Goal: Task Accomplishment & Management: Use online tool/utility

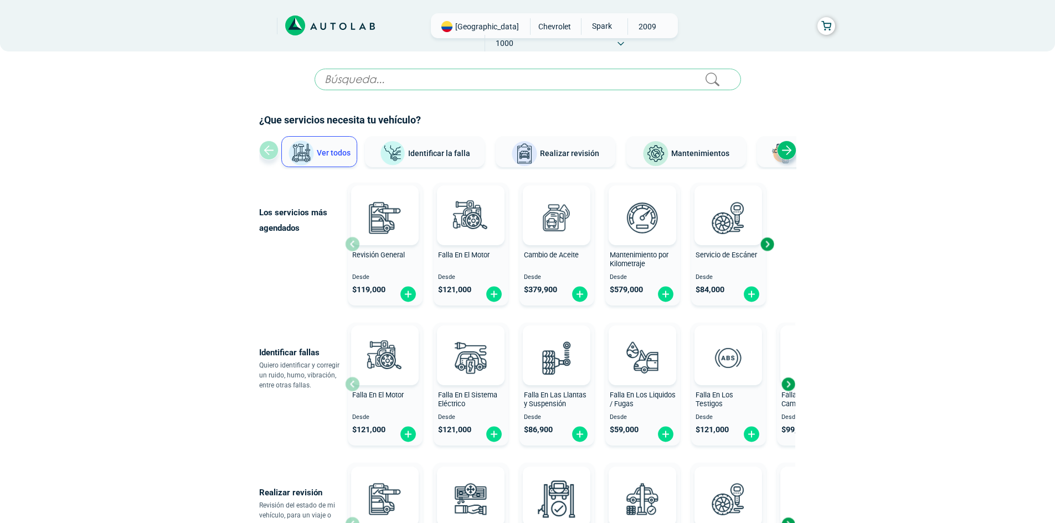
click at [788, 151] on div "Next slide" at bounding box center [786, 150] width 19 height 19
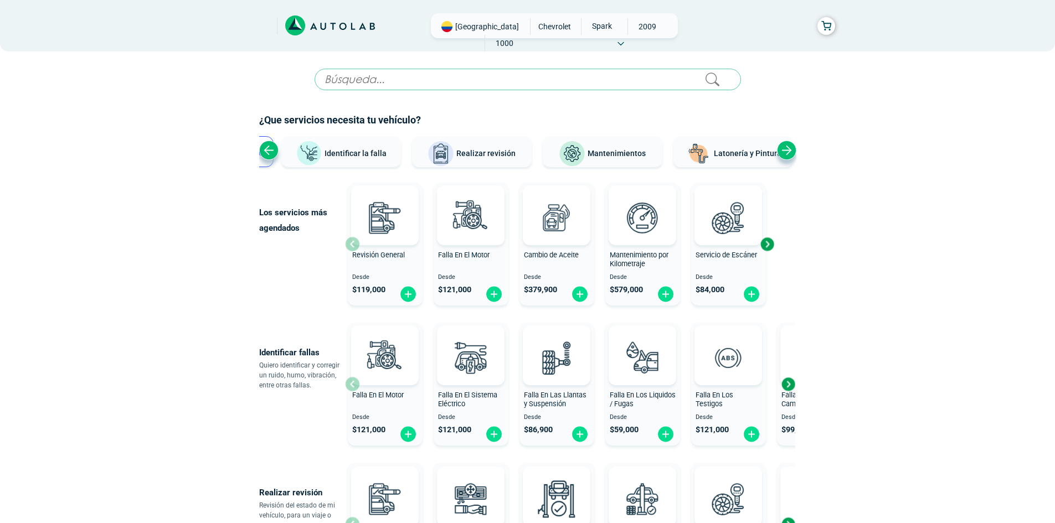
click at [787, 151] on div "Next slide" at bounding box center [786, 150] width 19 height 19
click at [742, 149] on span "Latonería y Pintura" at bounding box center [729, 153] width 68 height 9
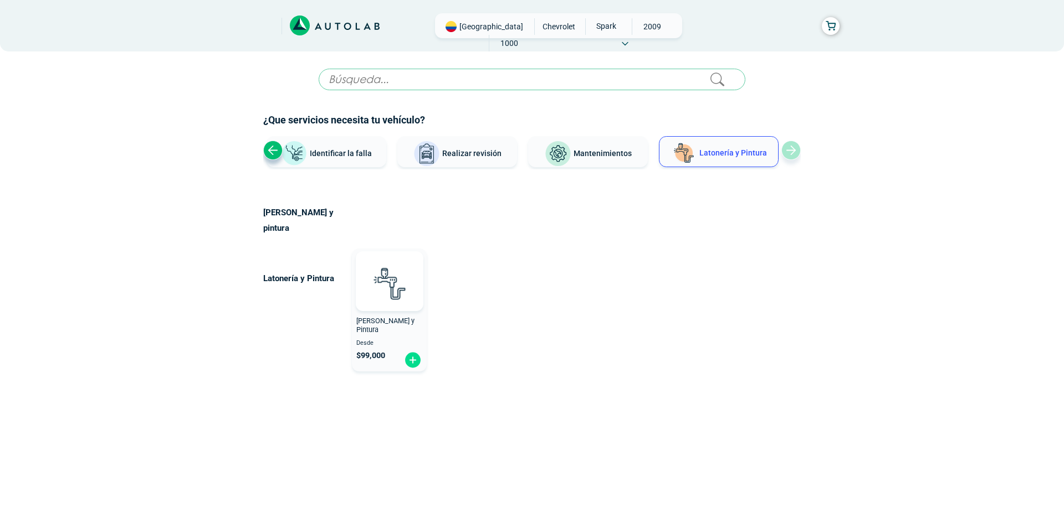
click at [392, 317] on span "[PERSON_NAME] y Pintura" at bounding box center [385, 326] width 58 height 18
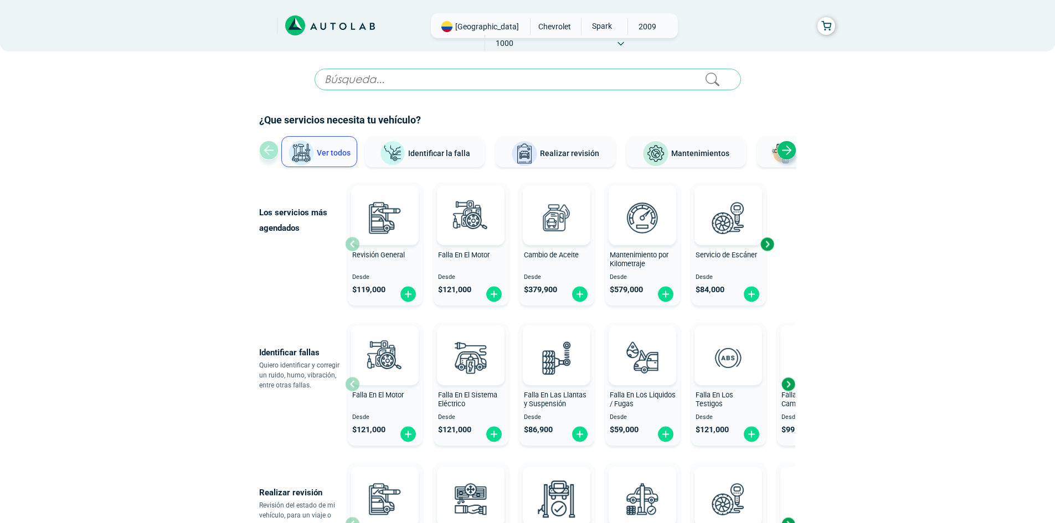
click at [789, 150] on div "Next slide" at bounding box center [786, 150] width 19 height 19
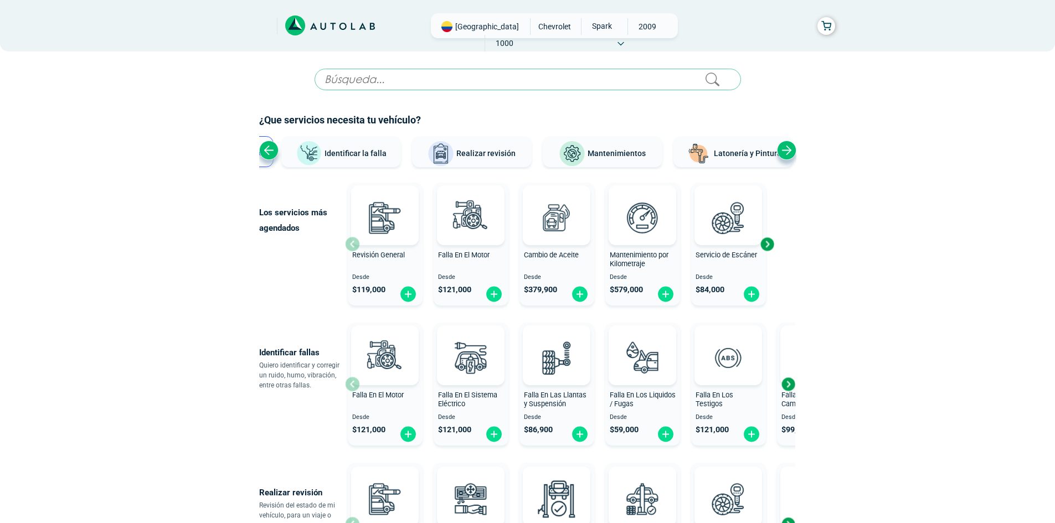
click at [746, 153] on span "Latonería y Pintura" at bounding box center [748, 153] width 68 height 9
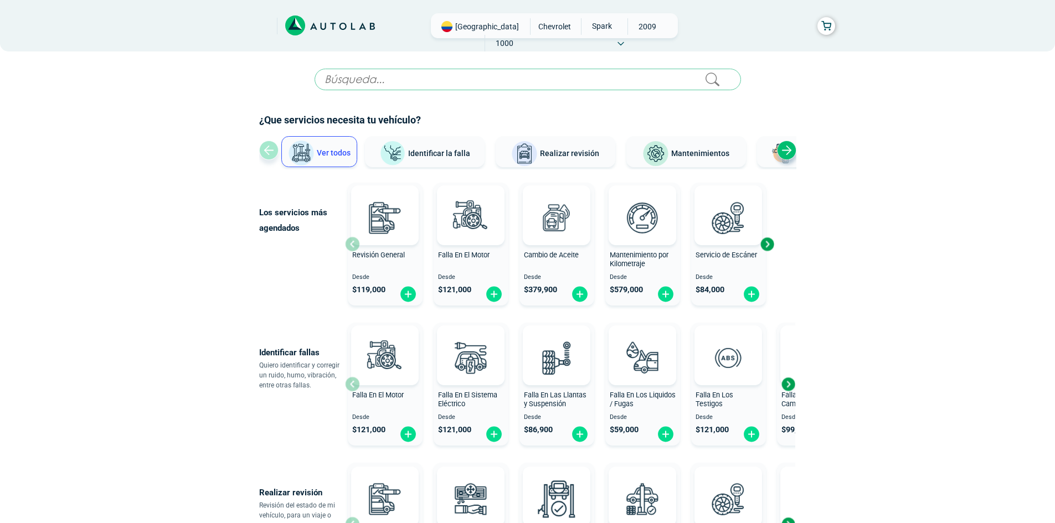
click at [786, 148] on div "Next slide" at bounding box center [786, 150] width 19 height 19
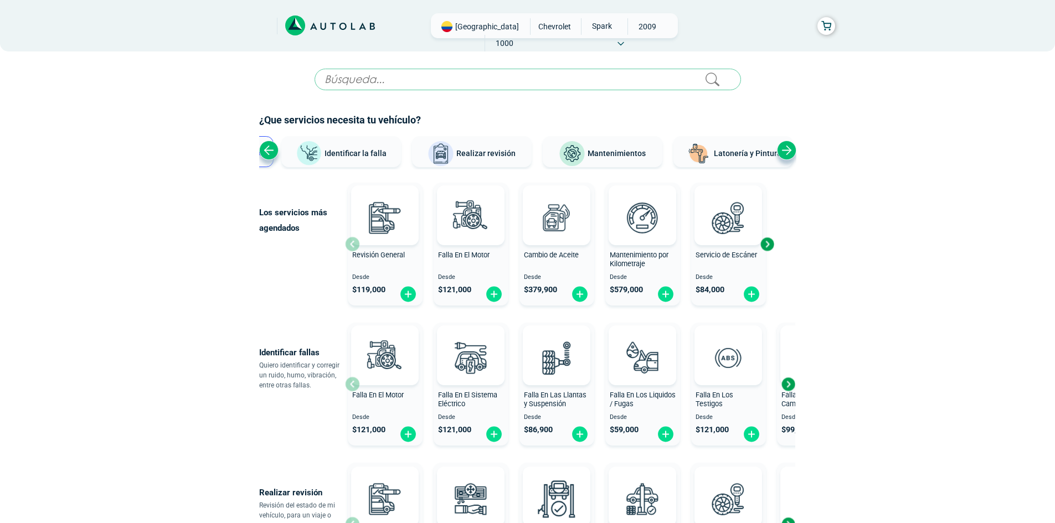
click at [727, 132] on div "¿Que servicios necesita tu vehículo? Ver todos Identificar la falla Realizar re…" at bounding box center [527, 141] width 537 height 57
click at [728, 160] on button "Latonería y Pintura" at bounding box center [734, 151] width 120 height 31
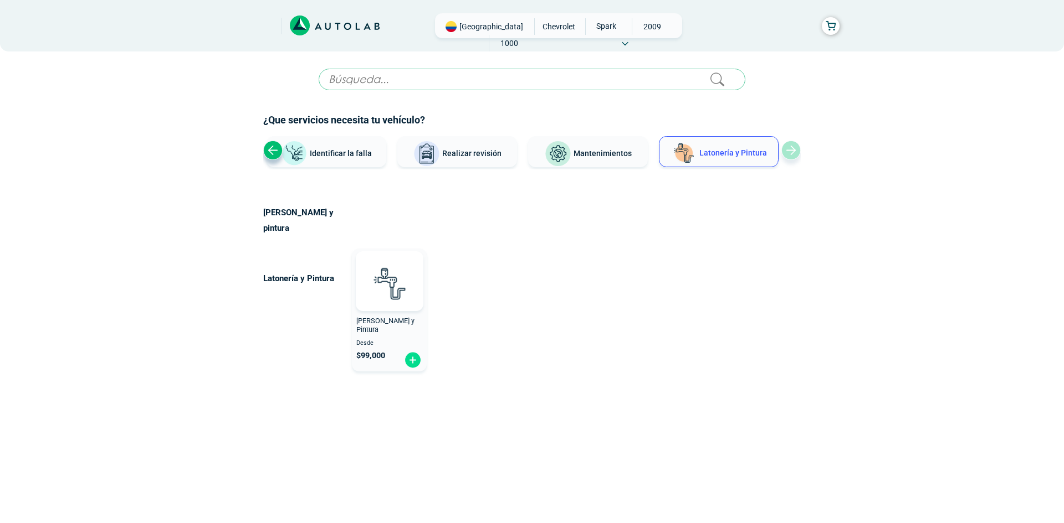
click at [465, 157] on span "Realizar revisión" at bounding box center [471, 153] width 59 height 9
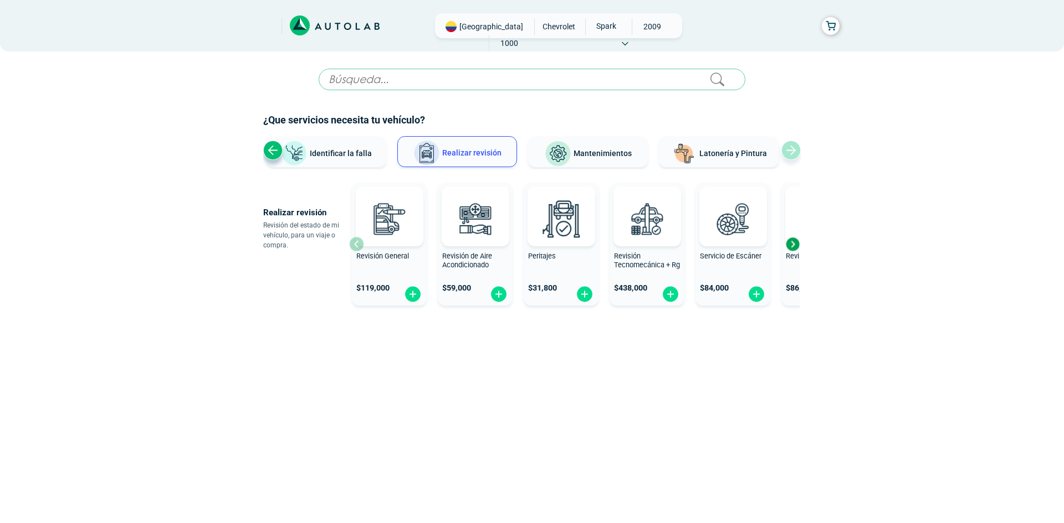
click at [375, 146] on button "Identificar la falla" at bounding box center [326, 151] width 120 height 31
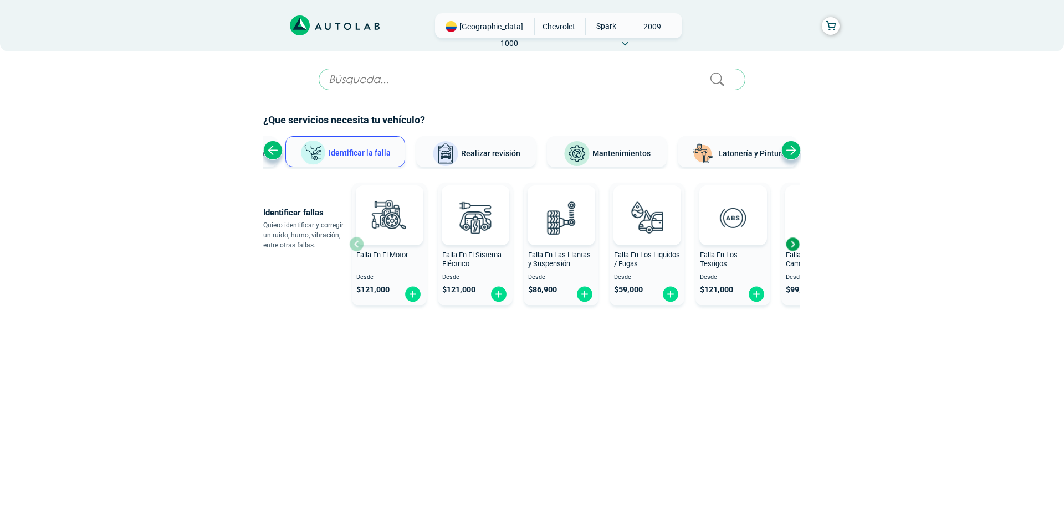
click at [269, 146] on div "Previous slide" at bounding box center [272, 150] width 19 height 19
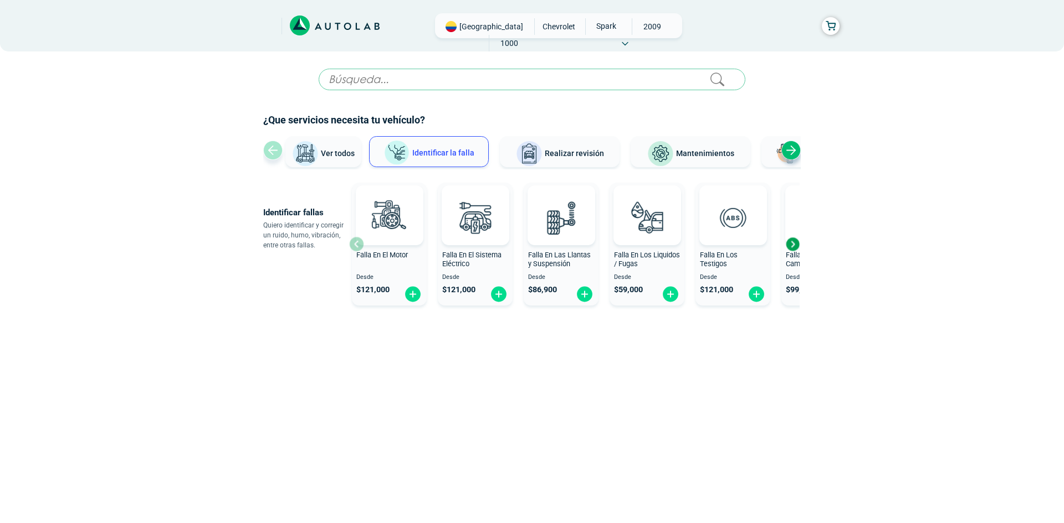
click at [436, 79] on input "text" at bounding box center [532, 80] width 427 height 22
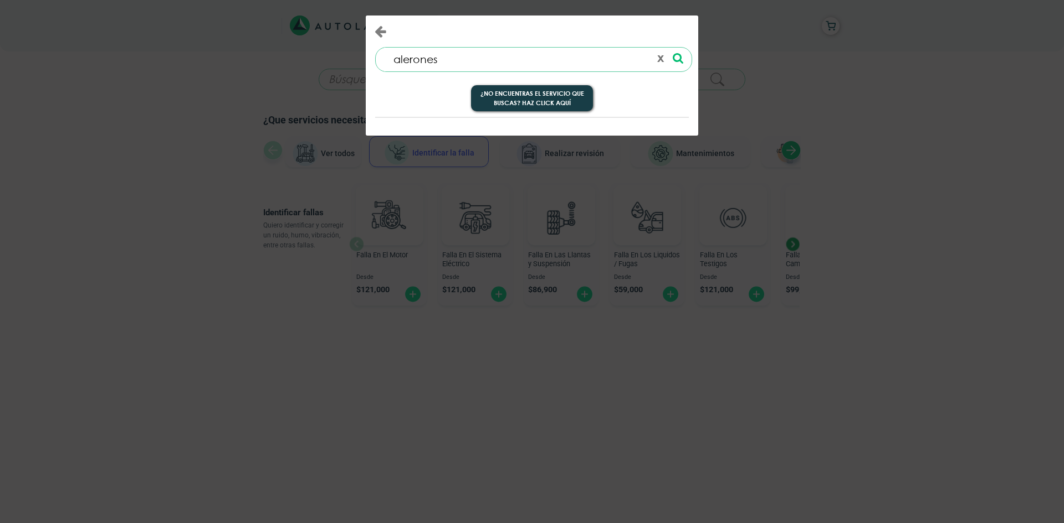
type input "alerones"
